Goal: Transaction & Acquisition: Obtain resource

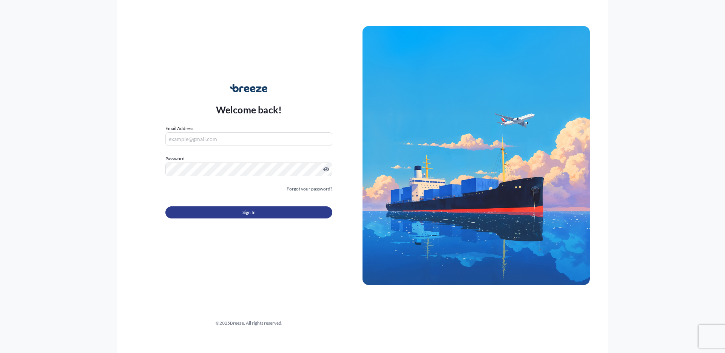
type input "[PERSON_NAME][EMAIL_ADDRESS][DOMAIN_NAME]"
click at [216, 210] on button "Sign In" at bounding box center [248, 212] width 167 height 12
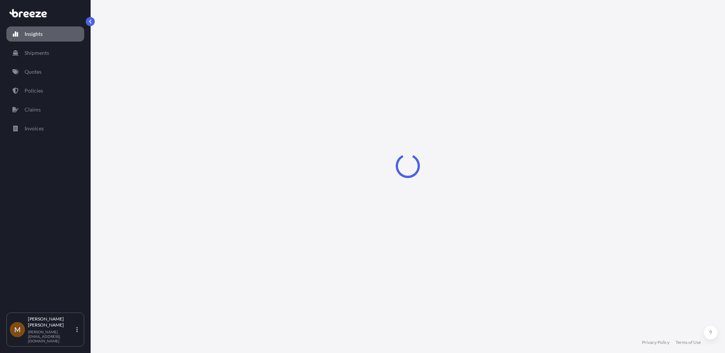
select select "2025"
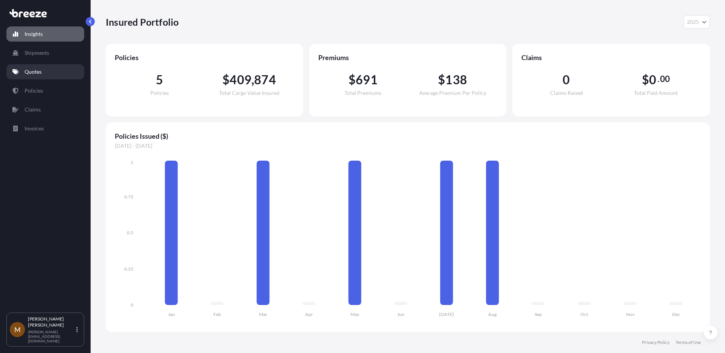
click at [37, 68] on p "Quotes" at bounding box center [33, 72] width 17 height 8
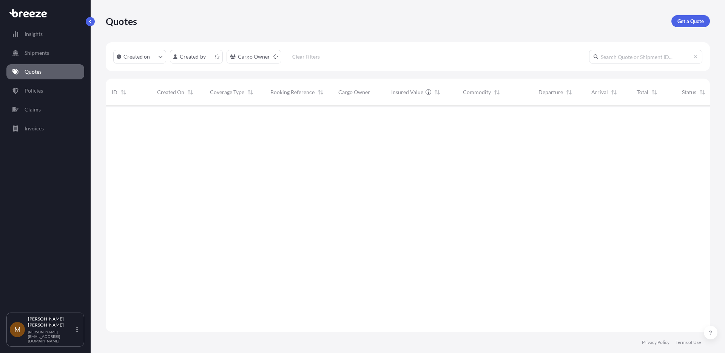
scroll to position [230, 604]
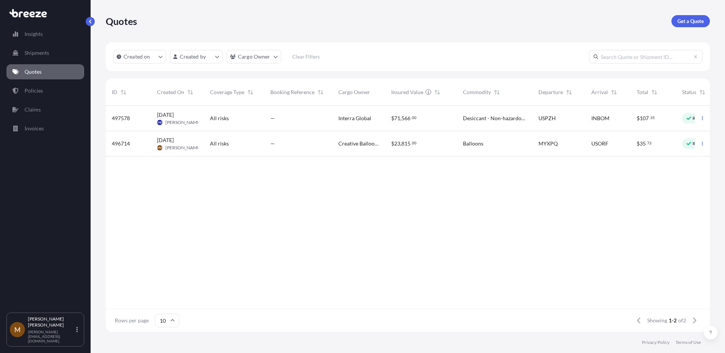
click at [699, 28] on div "Quotes Get a Quote" at bounding box center [408, 21] width 604 height 42
click at [689, 24] on p "Get a Quote" at bounding box center [691, 21] width 26 height 8
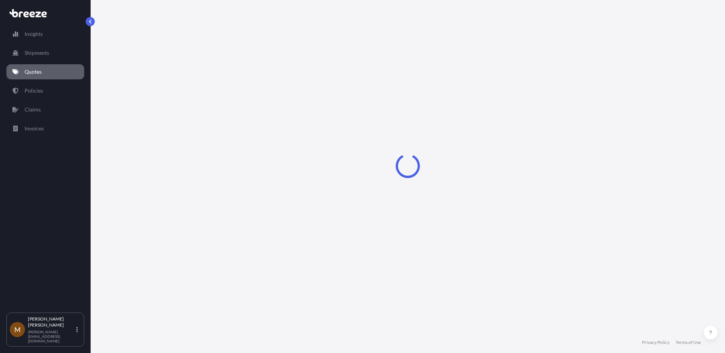
select select "Road"
select select "Sea"
select select "1"
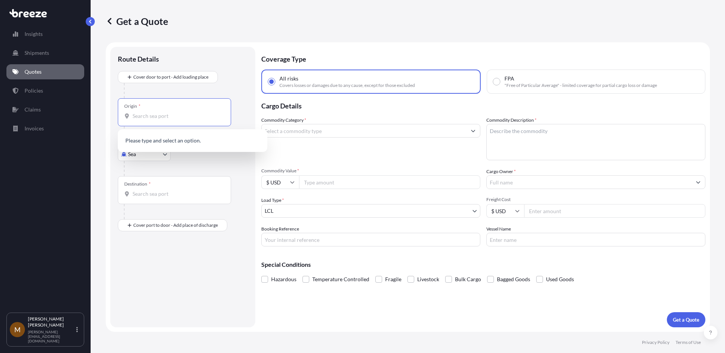
click at [149, 113] on input "Origin *" at bounding box center [177, 116] width 89 height 8
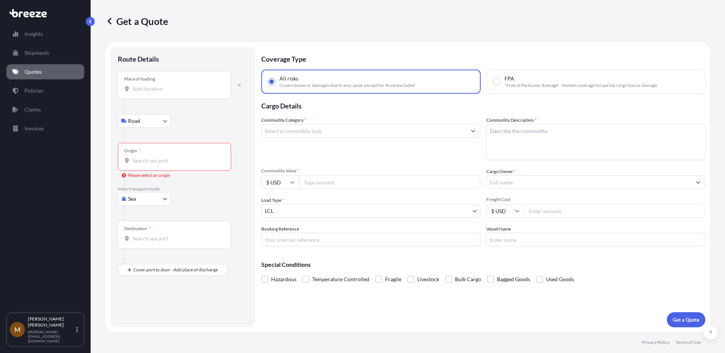
click at [140, 88] on input "Place of loading" at bounding box center [177, 89] width 89 height 8
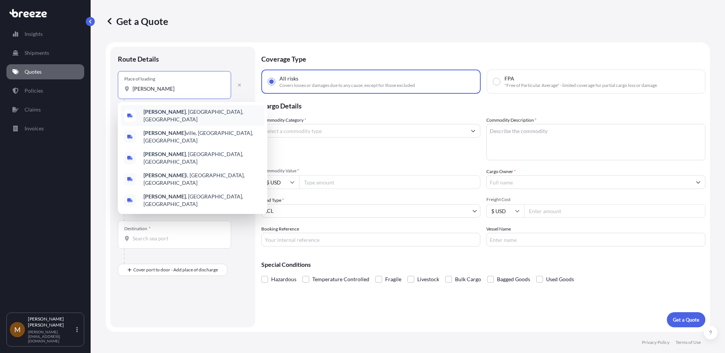
click at [146, 110] on b "[PERSON_NAME]" at bounding box center [165, 111] width 42 height 6
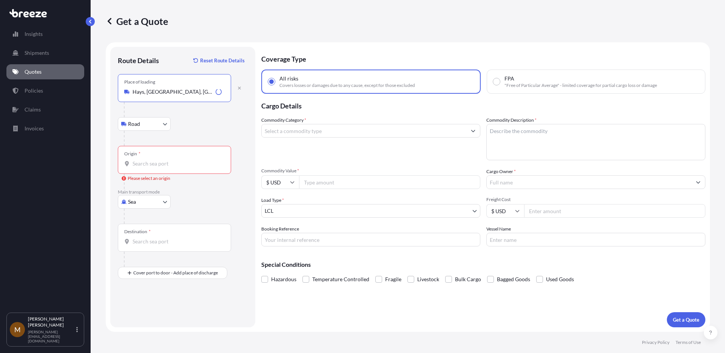
type input "Hays, [GEOGRAPHIC_DATA], [GEOGRAPHIC_DATA]"
click at [149, 156] on div "Origin *" at bounding box center [174, 160] width 113 height 28
click at [149, 160] on input "Origin * Please select an origin" at bounding box center [177, 164] width 89 height 8
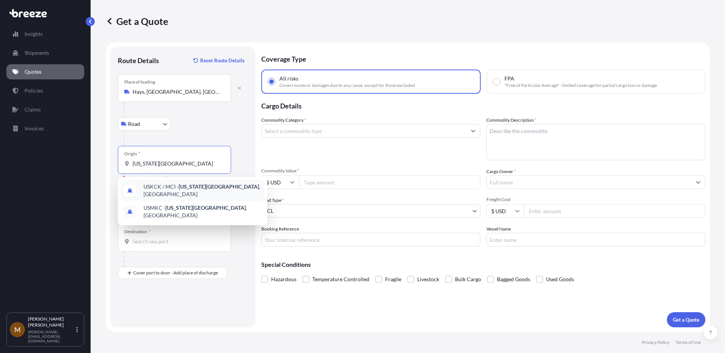
click at [178, 192] on span "USKCK / MCI - [US_STATE][GEOGRAPHIC_DATA] , [GEOGRAPHIC_DATA]" at bounding box center [203, 190] width 118 height 15
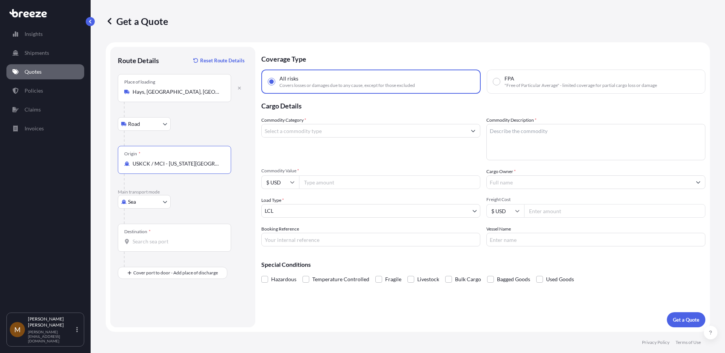
type input "USKCK / MCI - [US_STATE][GEOGRAPHIC_DATA], [GEOGRAPHIC_DATA]"
click at [147, 236] on div "Destination *" at bounding box center [174, 238] width 113 height 28
click at [147, 238] on input "Destination *" at bounding box center [177, 242] width 89 height 8
click at [147, 264] on span "HRRJK - Rijek a, [GEOGRAPHIC_DATA]" at bounding box center [189, 267] width 91 height 8
type input "HRRJK - [GEOGRAPHIC_DATA], [GEOGRAPHIC_DATA]"
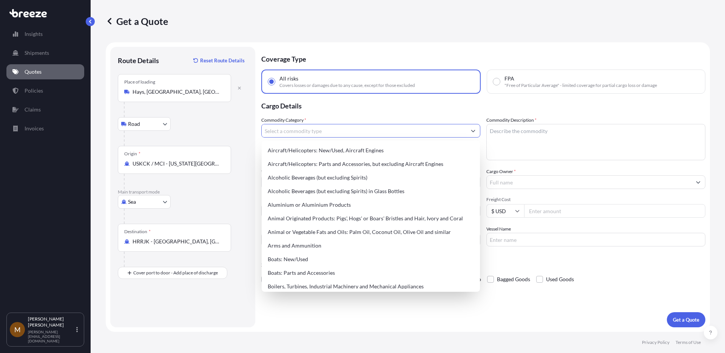
click at [319, 130] on input "Commodity Category *" at bounding box center [364, 131] width 205 height 14
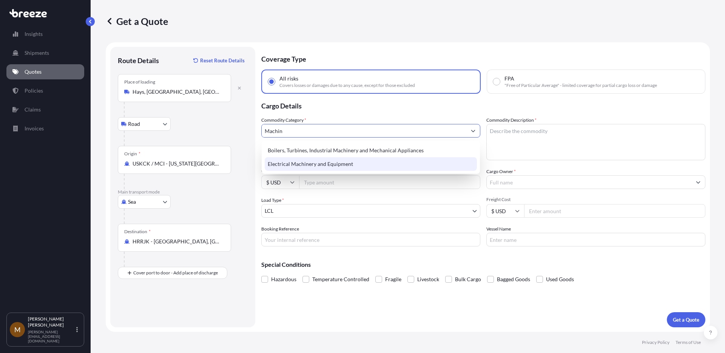
click at [318, 161] on div "Electrical Machinery and Equipment" at bounding box center [371, 164] width 212 height 14
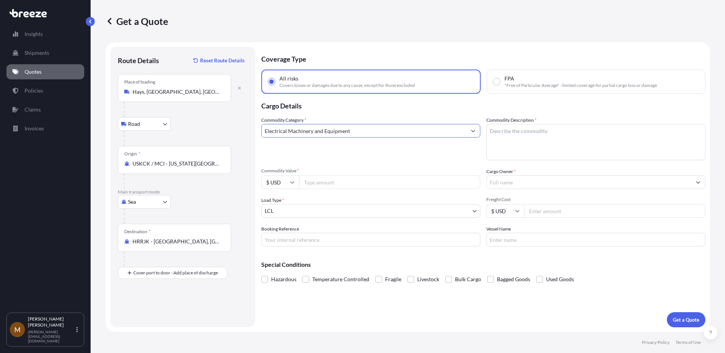
type input "Electrical Machinery and Equipment"
click at [512, 138] on textarea "Commodity Description *" at bounding box center [596, 142] width 219 height 36
type textarea "Machine Parts"
click at [387, 182] on input "Commodity Value *" at bounding box center [389, 182] width 181 height 14
type input "60710"
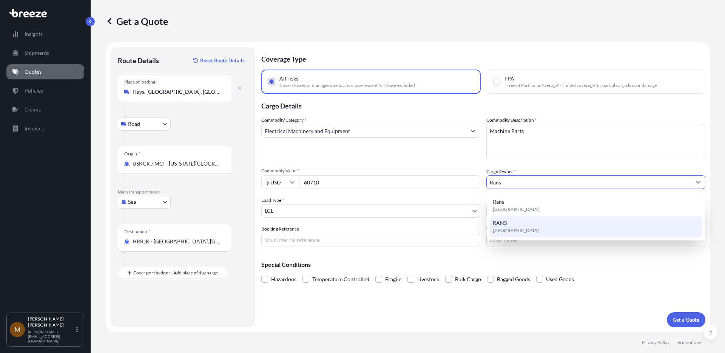
click at [521, 224] on div "RANS [GEOGRAPHIC_DATA]" at bounding box center [596, 226] width 212 height 21
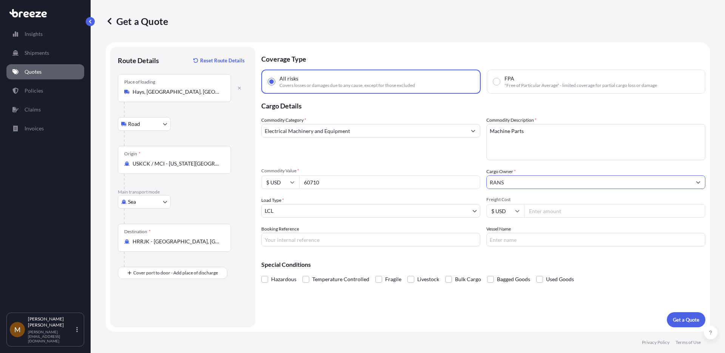
type input "RANS"
click at [425, 210] on body "15 options available. 4 options available. 0 options available. 2 options avail…" at bounding box center [362, 204] width 725 height 409
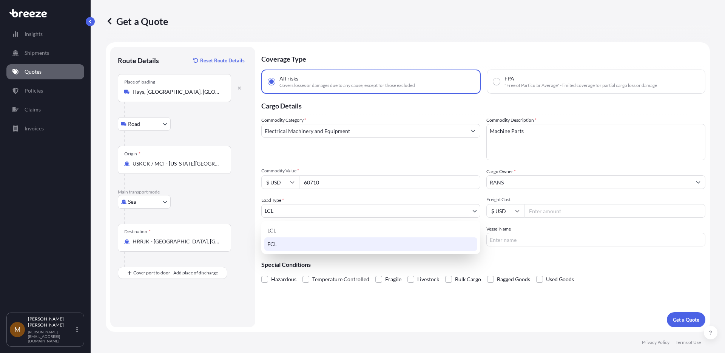
click at [368, 240] on div "FCL" at bounding box center [370, 244] width 213 height 14
select select "2"
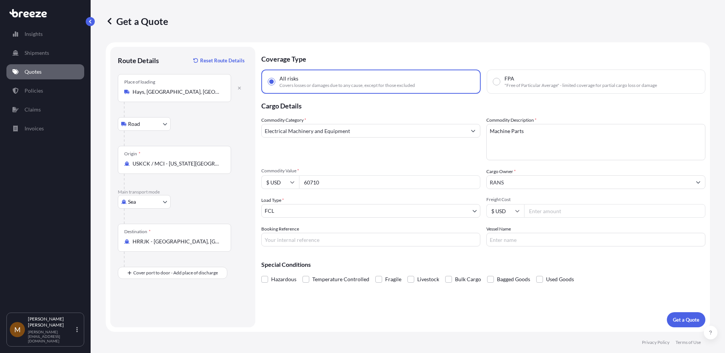
click at [566, 213] on input "Freight Cost" at bounding box center [614, 211] width 181 height 14
type input "5800"
click at [674, 322] on p "Get a Quote" at bounding box center [686, 320] width 26 height 8
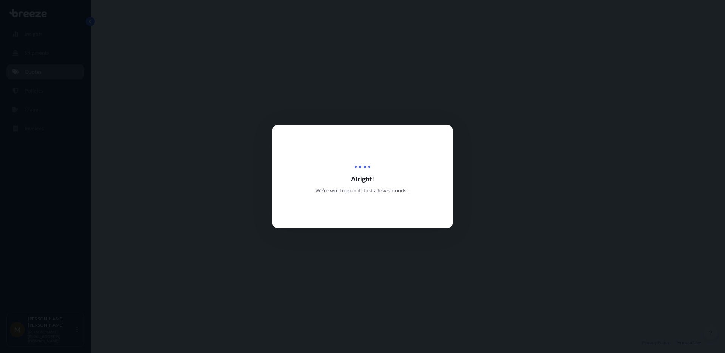
select select "Road"
select select "Sea"
select select "2"
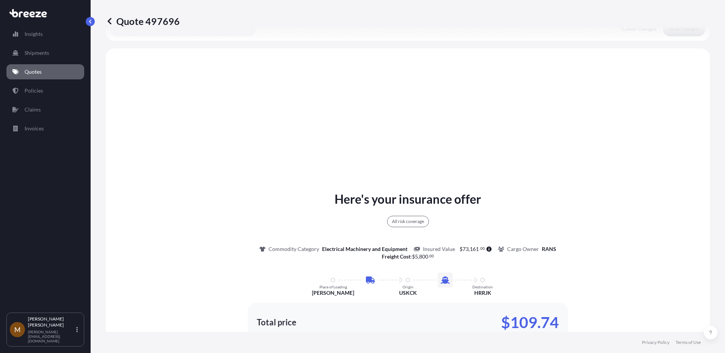
scroll to position [274, 0]
